Goal: Task Accomplishment & Management: Manage account settings

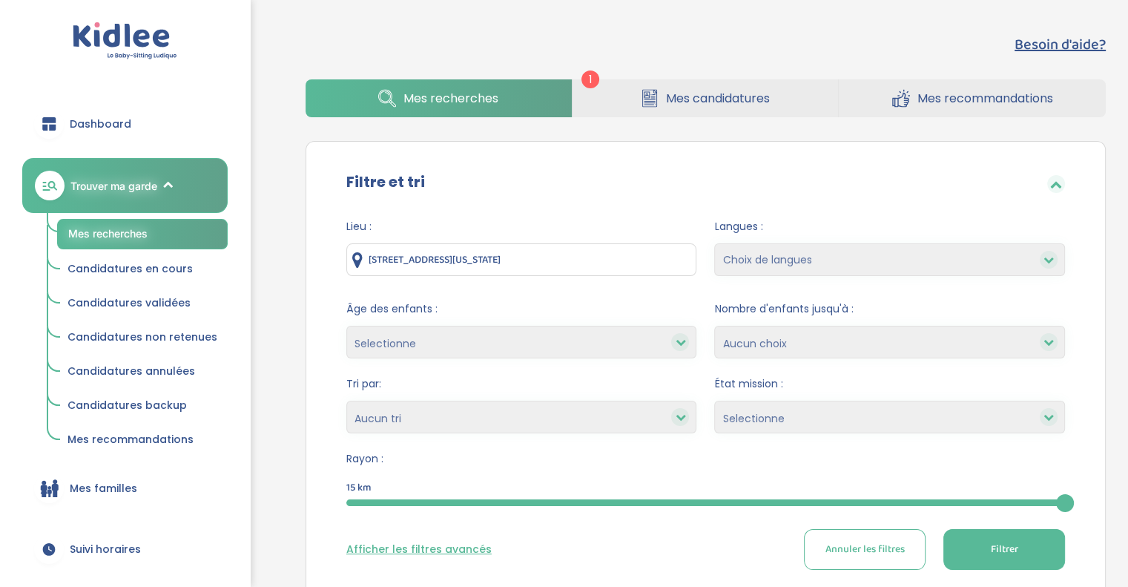
click at [714, 89] on span "Mes candidatures" at bounding box center [718, 98] width 104 height 19
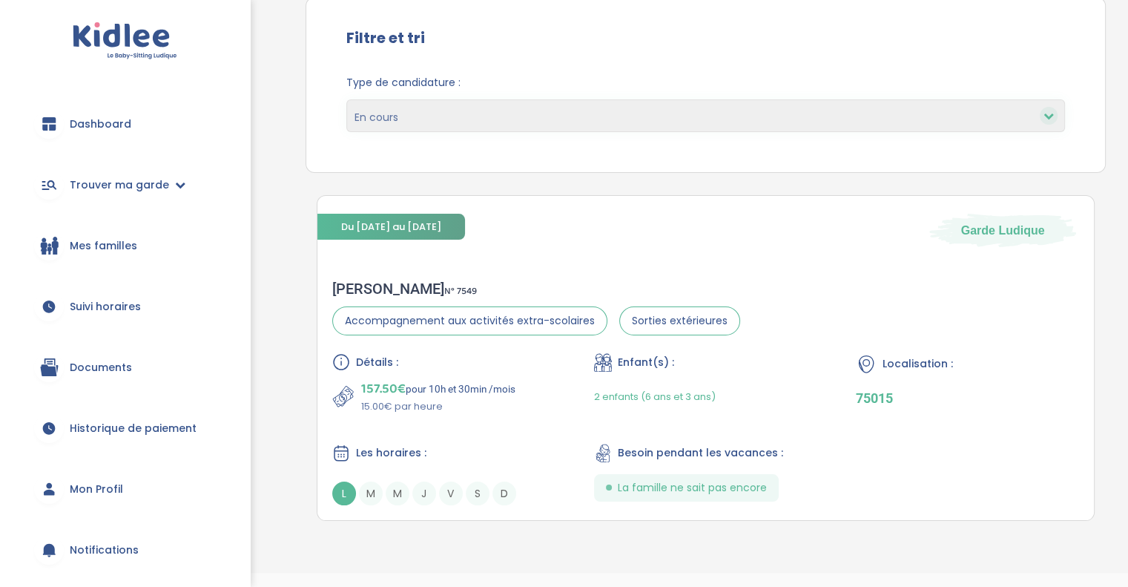
scroll to position [177, 0]
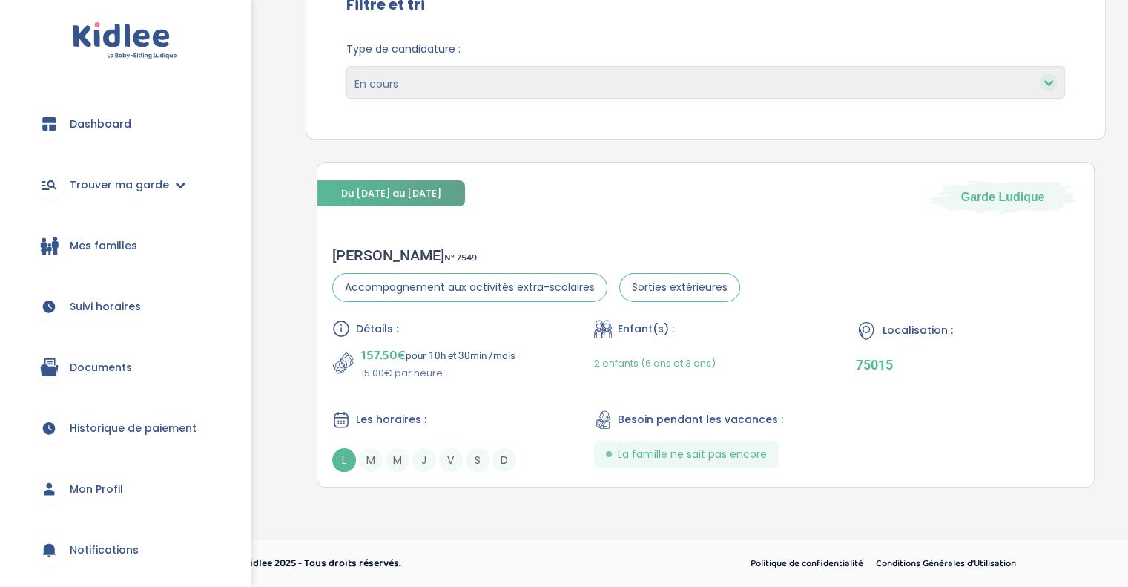
click at [760, 97] on select "En cours Validées Non retenues Annulées Backup" at bounding box center [705, 82] width 719 height 33
select select "accepted"
click at [346, 66] on select "En cours Validées Non retenues Annulées Backup" at bounding box center [705, 82] width 719 height 33
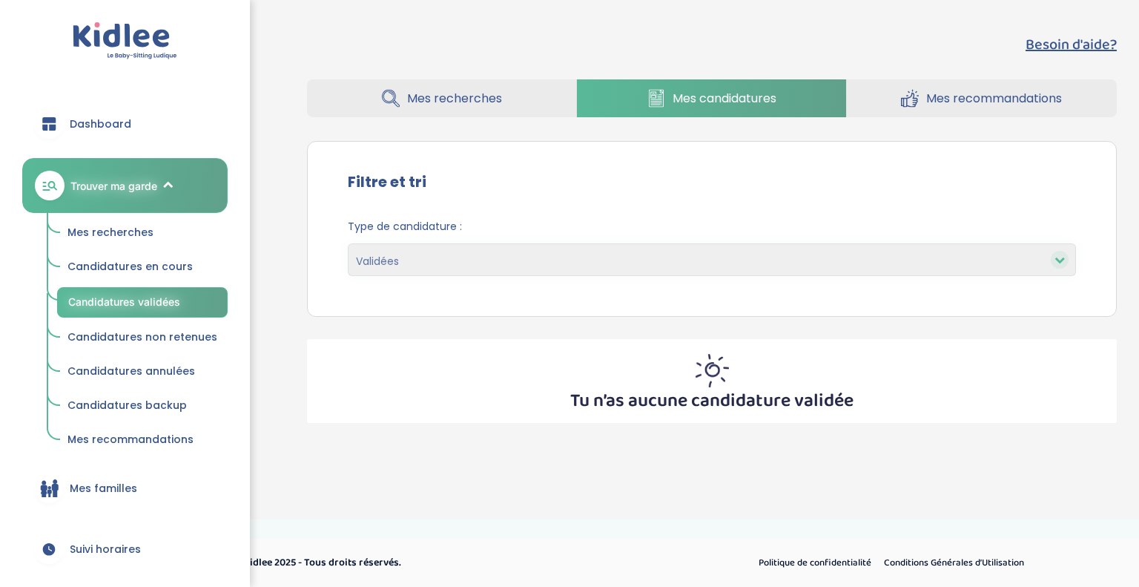
click at [733, 258] on select "En cours Validées Non retenues Annulées Backup" at bounding box center [712, 259] width 728 height 33
select select "declined"
click at [348, 243] on select "En cours Validées Non retenues Annulées Backup" at bounding box center [712, 259] width 728 height 33
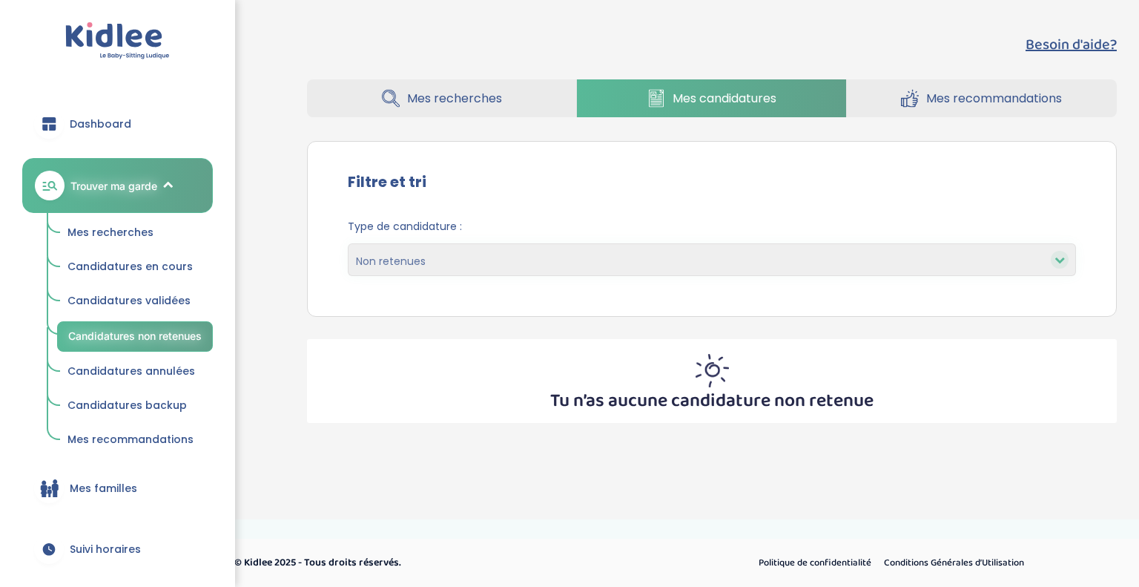
click at [722, 258] on select "En cours Validées Non retenues Annulées Backup" at bounding box center [712, 259] width 728 height 33
select select "canceled"
click at [348, 243] on select "En cours Validées Non retenues Annulées Backup" at bounding box center [712, 259] width 728 height 33
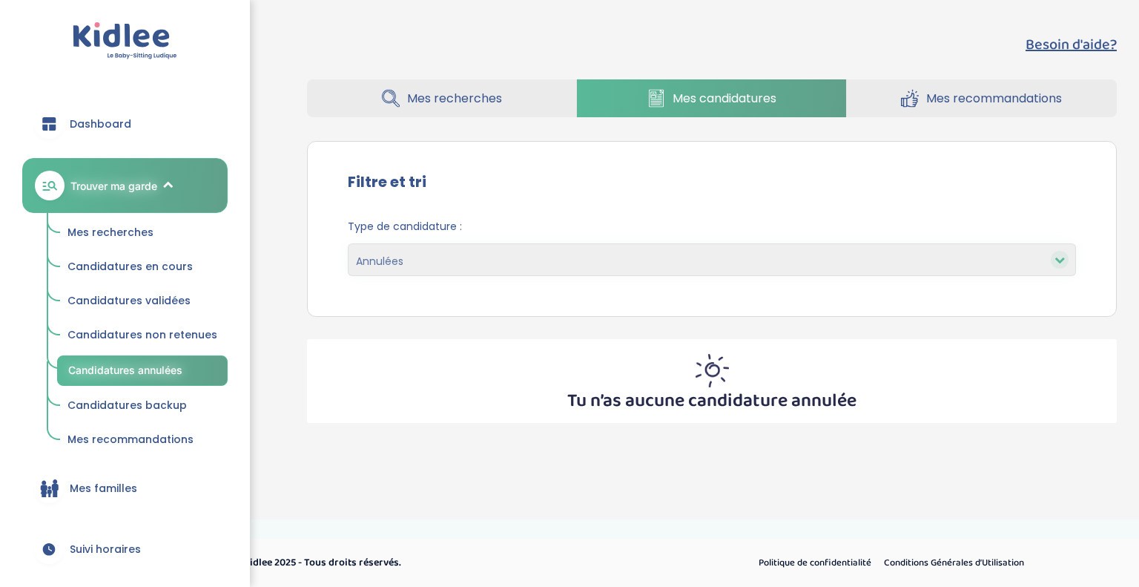
click at [717, 277] on div "Type de candidature : En cours Validées Non retenues Annulées Backup" at bounding box center [712, 253] width 773 height 90
click at [742, 260] on select "En cours Validées Non retenues Annulées Backup" at bounding box center [712, 259] width 728 height 33
select select "backup"
click at [348, 243] on select "En cours Validées Non retenues Annulées Backup" at bounding box center [712, 259] width 728 height 33
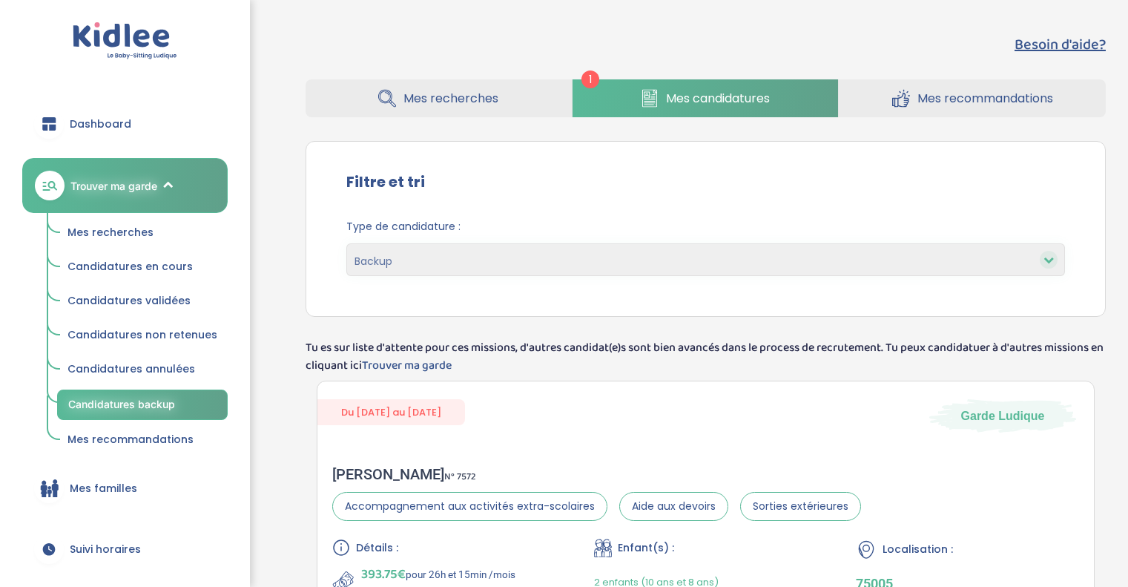
select select "backup"
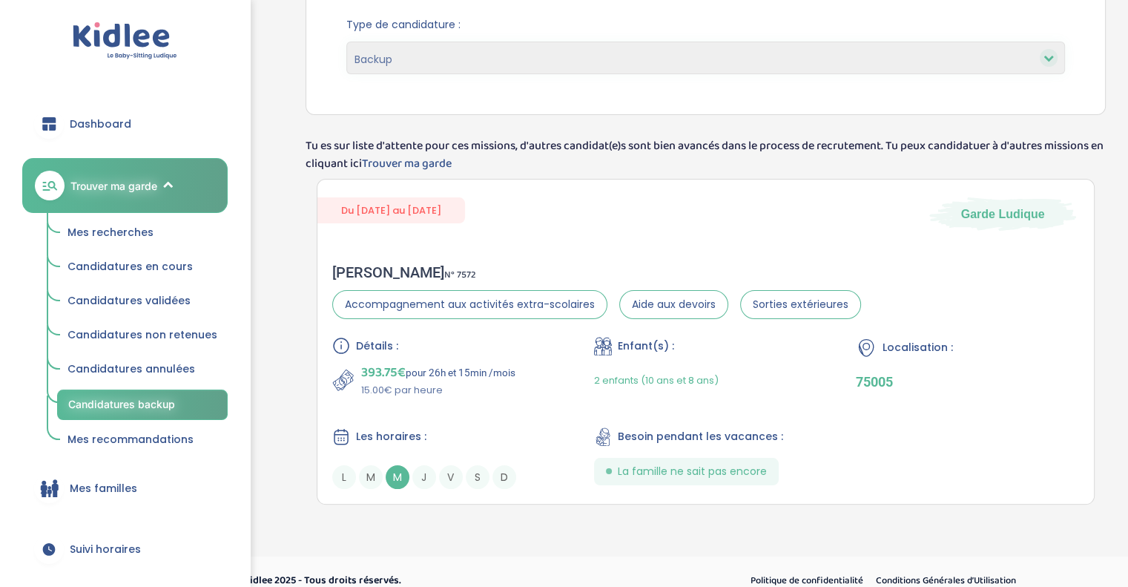
scroll to position [219, 0]
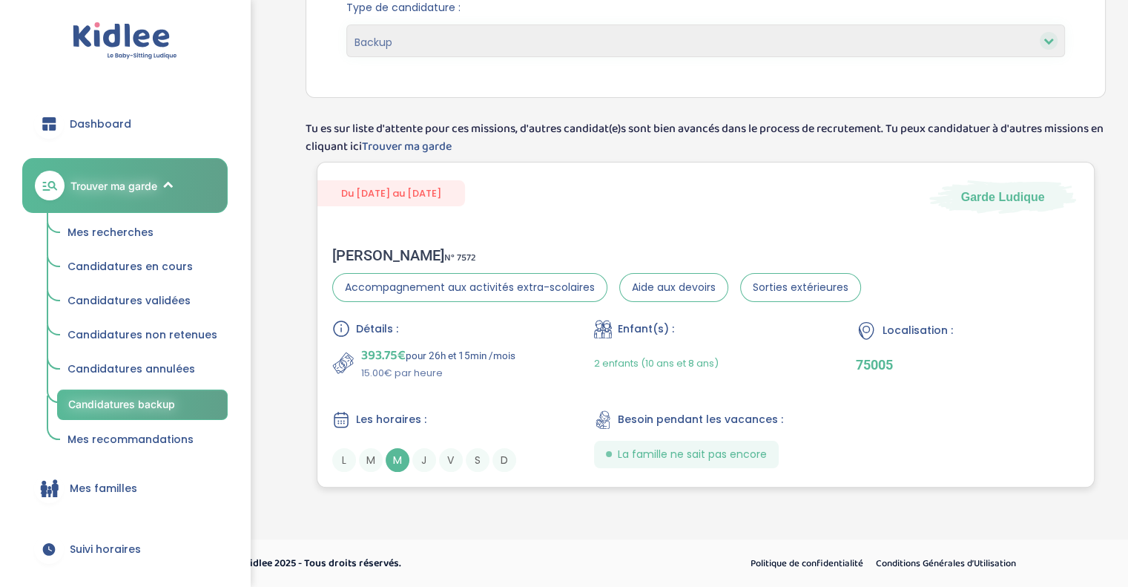
click at [691, 198] on div "Du 10-09-2025 au 31-07-2026 Garde Ludique" at bounding box center [705, 187] width 777 height 51
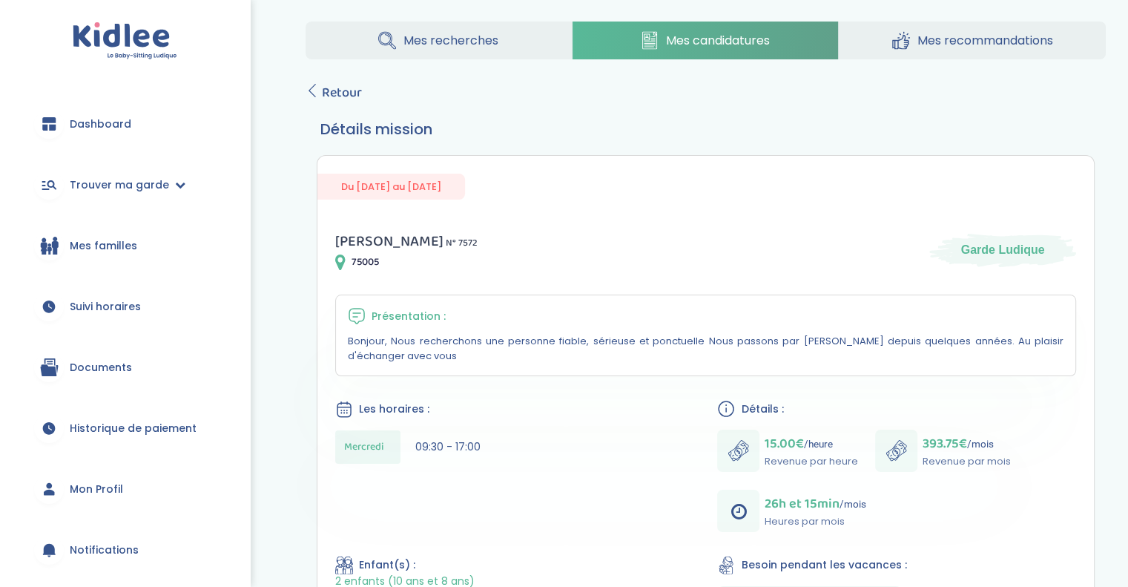
scroll to position [12, 0]
click at [347, 93] on span "Retour" at bounding box center [342, 92] width 40 height 21
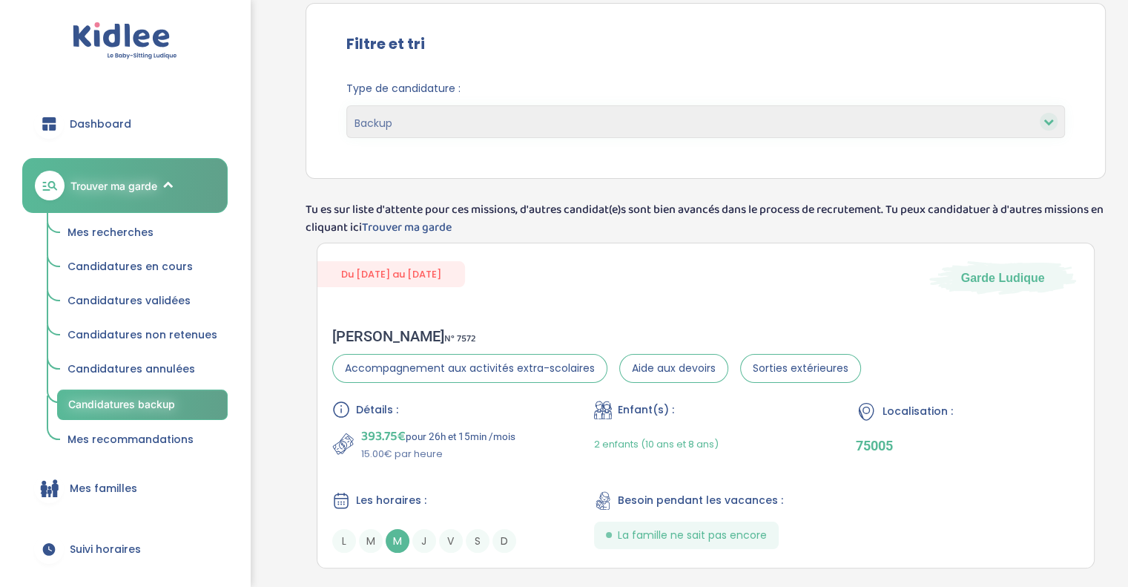
click at [601, 139] on div "Type de candidature : En cours Validées Non retenues Annulées Backup" at bounding box center [705, 115] width 763 height 90
click at [620, 122] on select "En cours Validées Non retenues Annulées Backup" at bounding box center [705, 121] width 719 height 33
select select "pending"
click at [346, 105] on select "En cours Validées Non retenues Annulées Backup" at bounding box center [705, 121] width 719 height 33
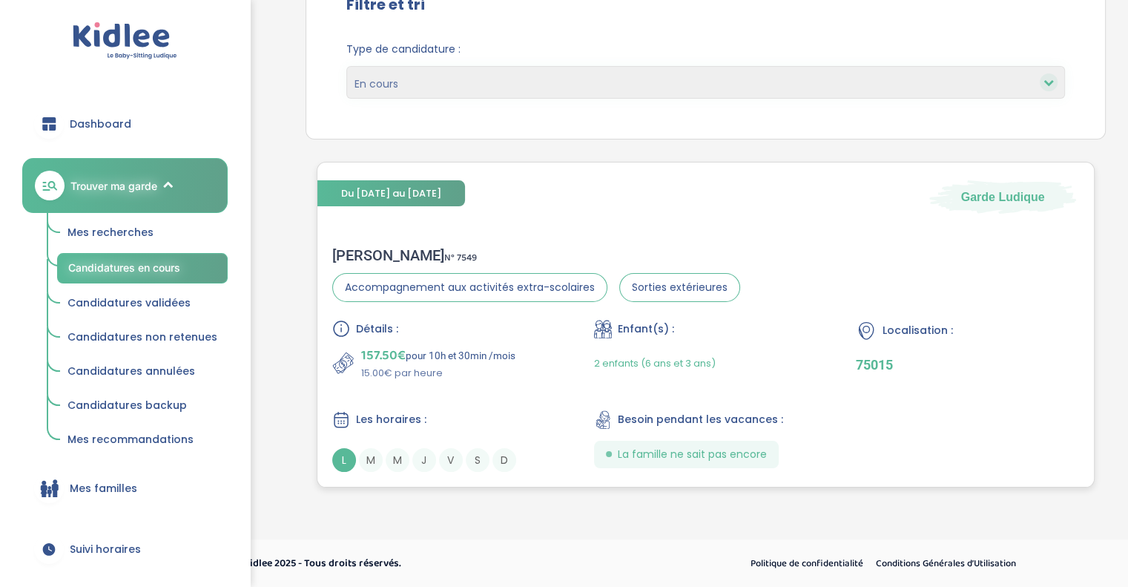
click at [516, 189] on div "Du 17-09-2025 au 13-05-2026 Garde Ludique" at bounding box center [705, 187] width 777 height 51
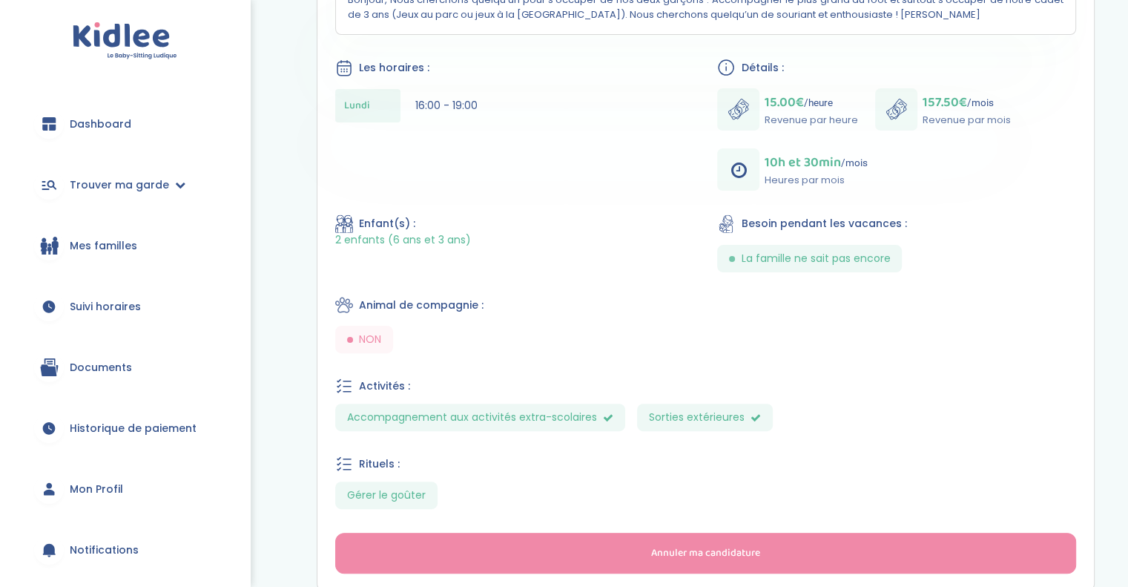
scroll to position [361, 0]
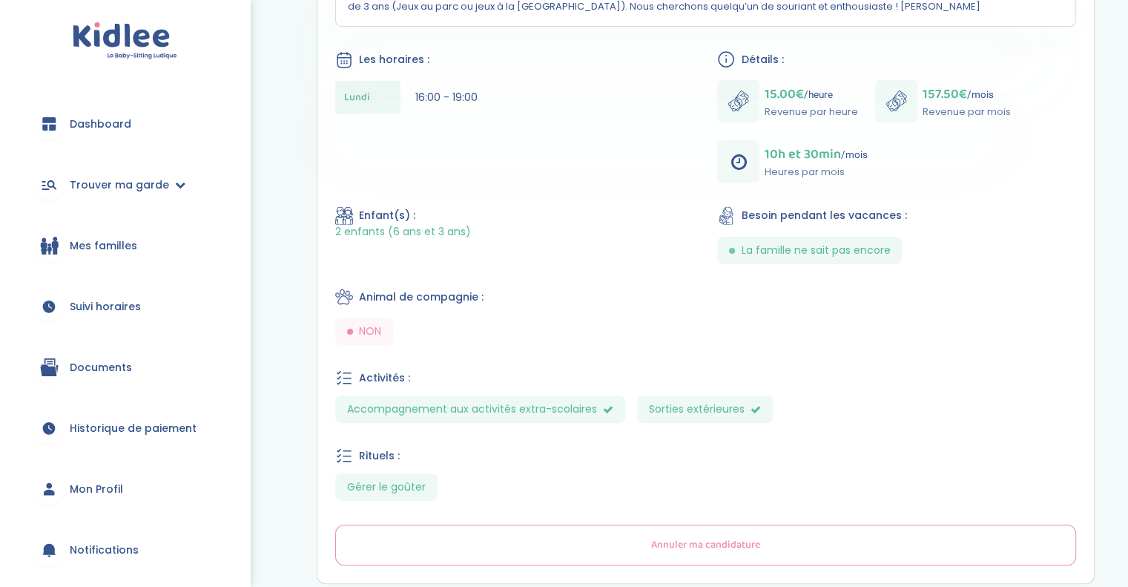
click at [666, 543] on span "Annuler ma candidature" at bounding box center [705, 545] width 109 height 16
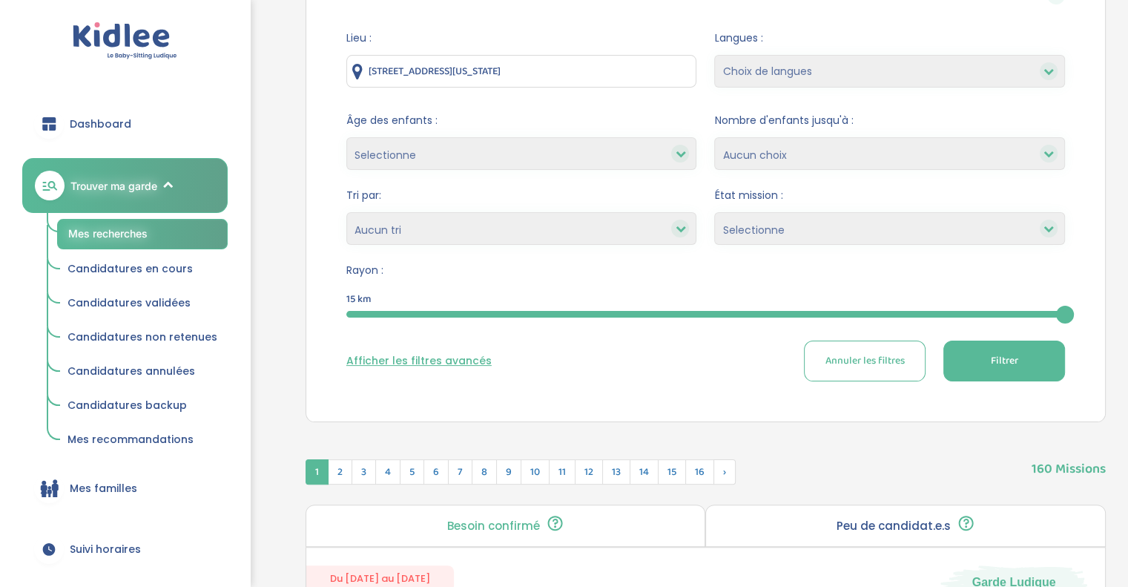
scroll to position [237, 0]
click at [565, 228] on select "Heures par semaine (croissant) Heures par semaine (décroissant) Date de démarra…" at bounding box center [521, 228] width 351 height 33
click at [773, 375] on div "Afficher les filtres avancés Annuler les filtres Filtrer" at bounding box center [705, 360] width 719 height 41
click at [409, 362] on button "Afficher les filtres avancés" at bounding box center [418, 361] width 145 height 16
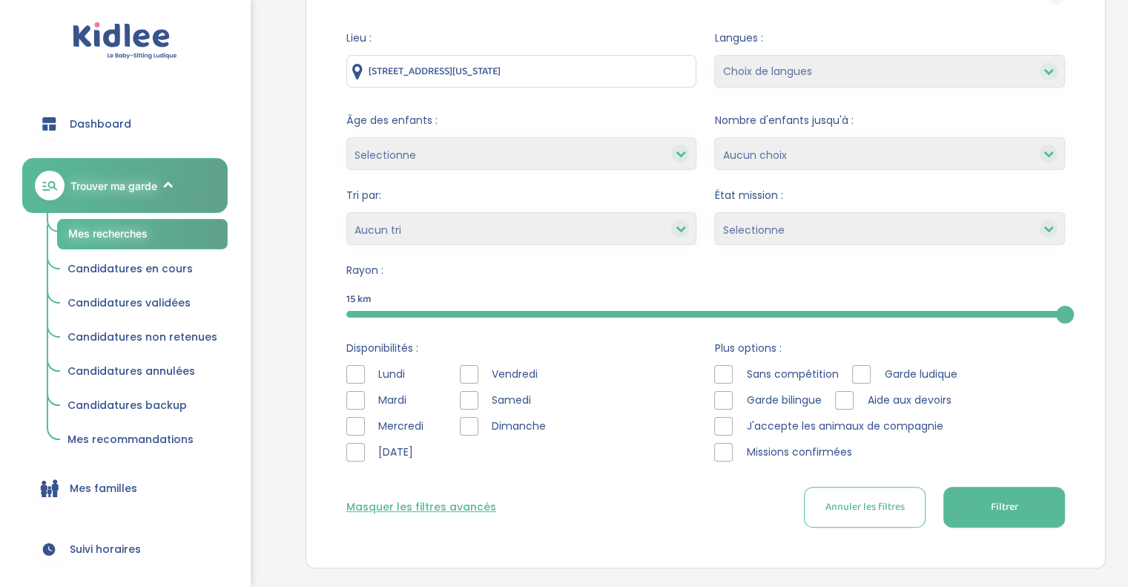
click at [359, 429] on div at bounding box center [355, 426] width 19 height 19
click at [1006, 487] on button "Filtrer" at bounding box center [1005, 507] width 122 height 41
drag, startPoint x: 1065, startPoint y: 314, endPoint x: 903, endPoint y: 299, distance: 163.1
click at [903, 306] on div "10" at bounding box center [903, 315] width 18 height 18
click at [1002, 513] on span "Filtrer" at bounding box center [1003, 507] width 27 height 16
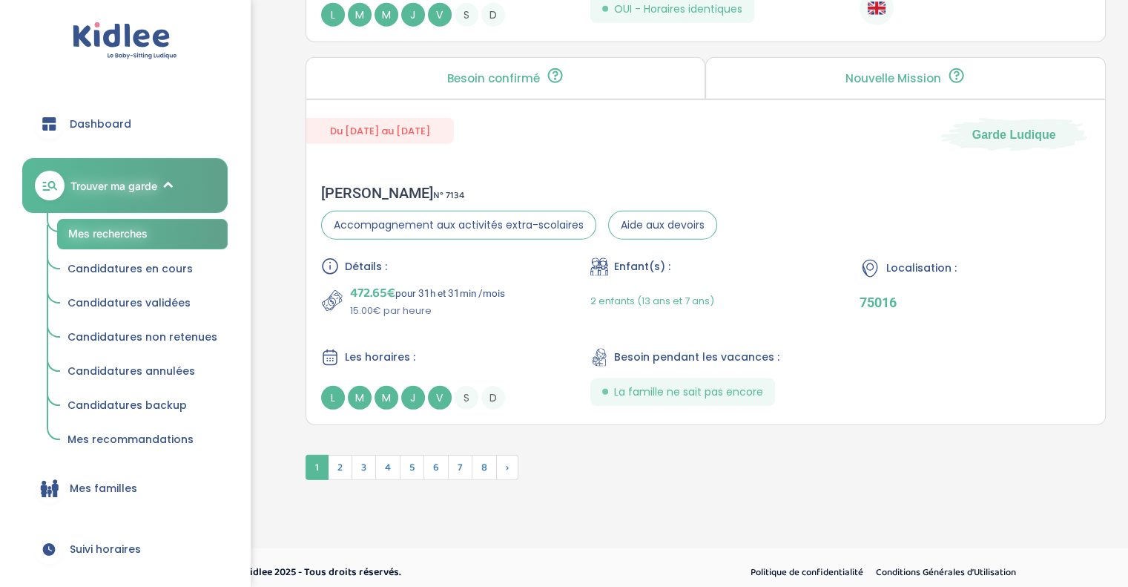
scroll to position [4277, 0]
